Goal: Navigation & Orientation: Find specific page/section

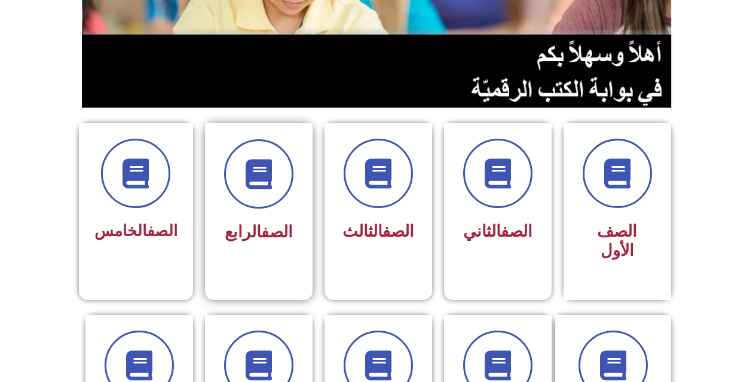
scroll to position [299, 0]
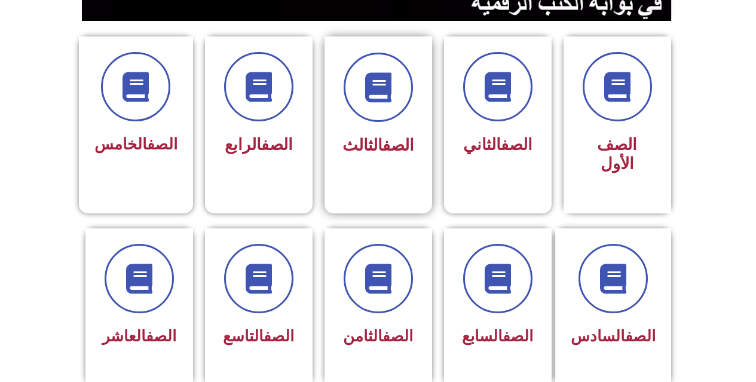
click at [361, 124] on div "الصف الثالث" at bounding box center [378, 107] width 75 height 108
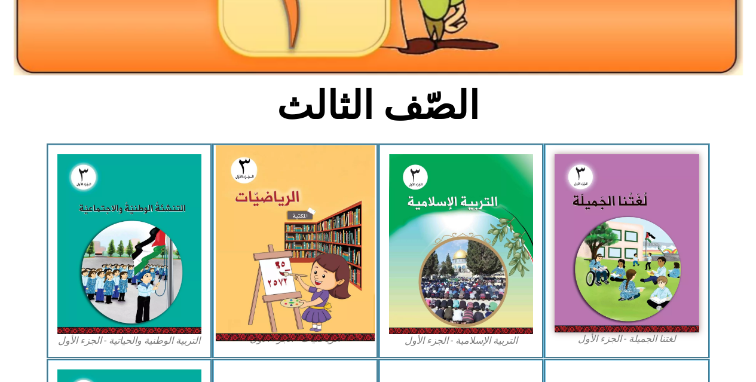
scroll to position [239, 0]
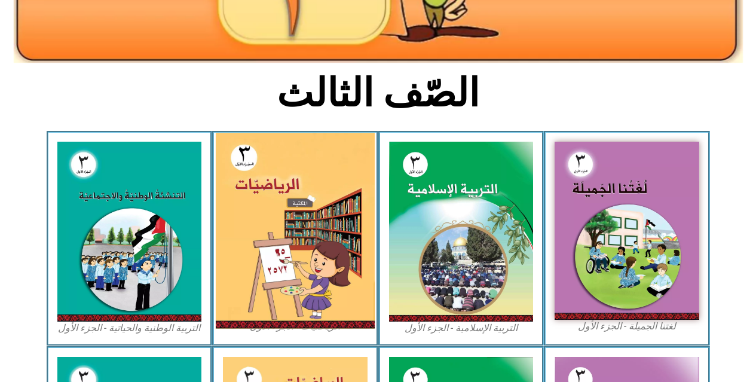
click at [296, 192] on img at bounding box center [295, 231] width 159 height 196
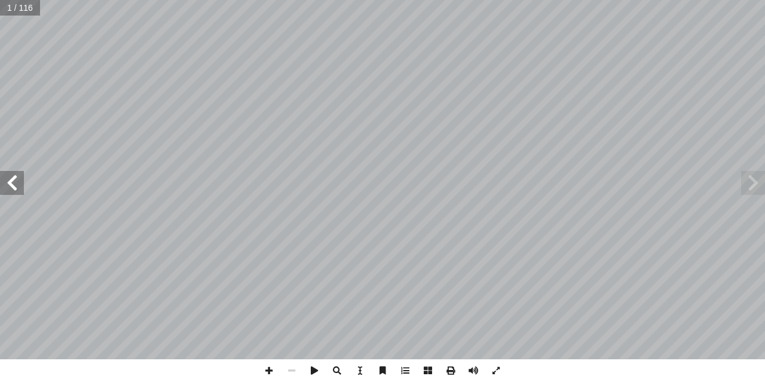
click at [8, 188] on span at bounding box center [12, 183] width 24 height 24
click at [8, 189] on span at bounding box center [12, 183] width 24 height 24
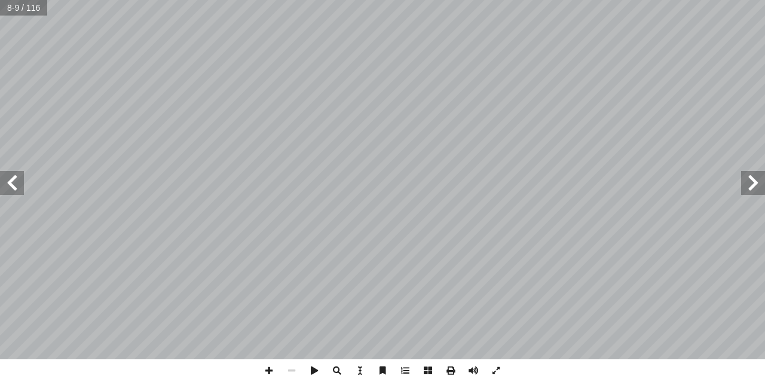
click at [8, 189] on span at bounding box center [12, 183] width 24 height 24
click at [9, 189] on span at bounding box center [12, 183] width 24 height 24
click at [16, 182] on span at bounding box center [12, 183] width 24 height 24
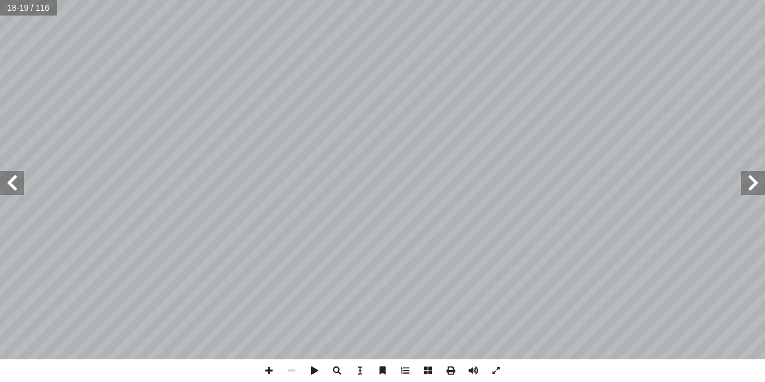
click at [16, 182] on span at bounding box center [12, 183] width 24 height 24
click at [269, 370] on span at bounding box center [268, 370] width 23 height 23
click at [269, 367] on span at bounding box center [268, 370] width 23 height 23
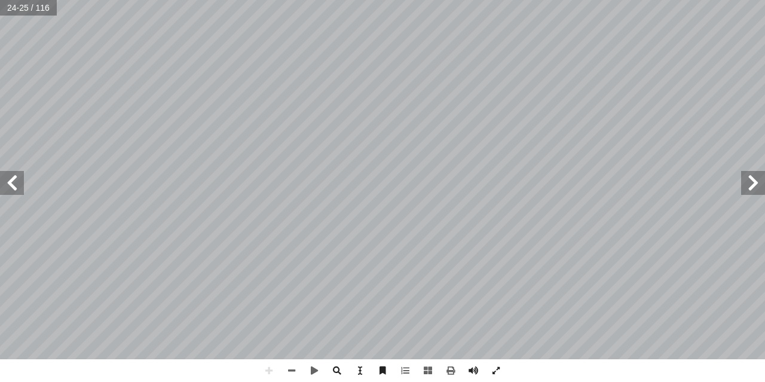
click at [521, 109] on html "الصفحة الرئيسية الصف الأول الصف الثاني الصف الثالث الصف الرابع الصف الخامس الصف…" at bounding box center [382, 54] width 765 height 109
